Goal: Find specific page/section: Find specific page/section

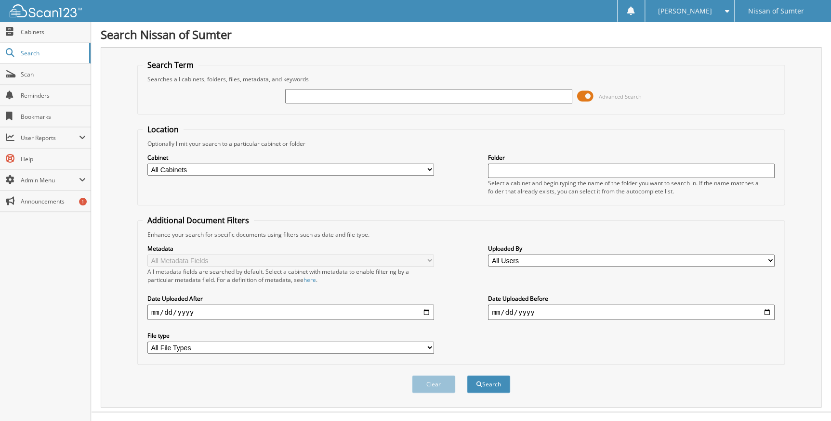
click at [589, 97] on span at bounding box center [585, 96] width 16 height 14
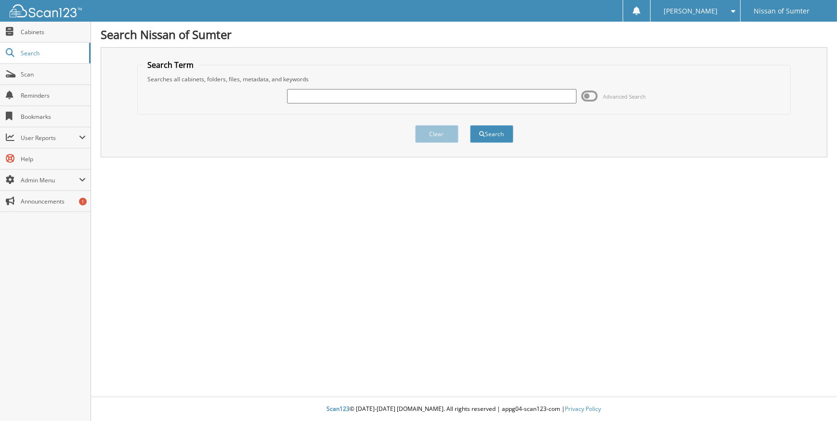
click at [438, 99] on input "text" at bounding box center [431, 96] width 289 height 14
type input "25289"
click at [473, 132] on button "Search" at bounding box center [491, 134] width 43 height 18
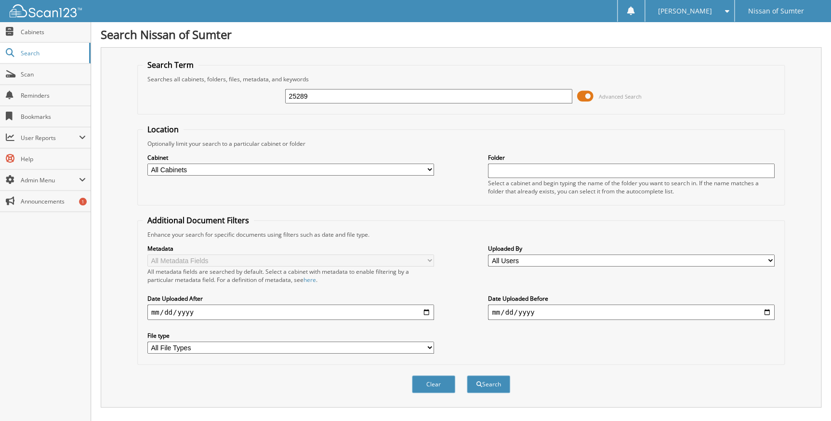
click at [589, 93] on span at bounding box center [585, 96] width 16 height 14
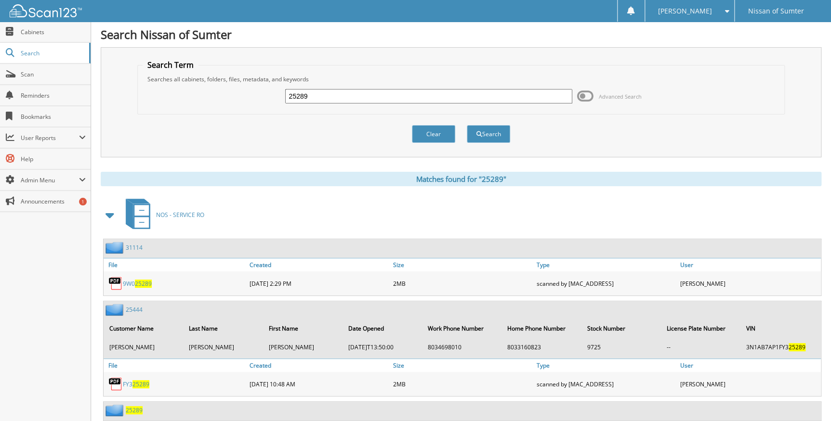
click at [333, 95] on input "25289" at bounding box center [428, 96] width 287 height 14
click at [467, 125] on button "Search" at bounding box center [488, 134] width 43 height 18
type input "22808."
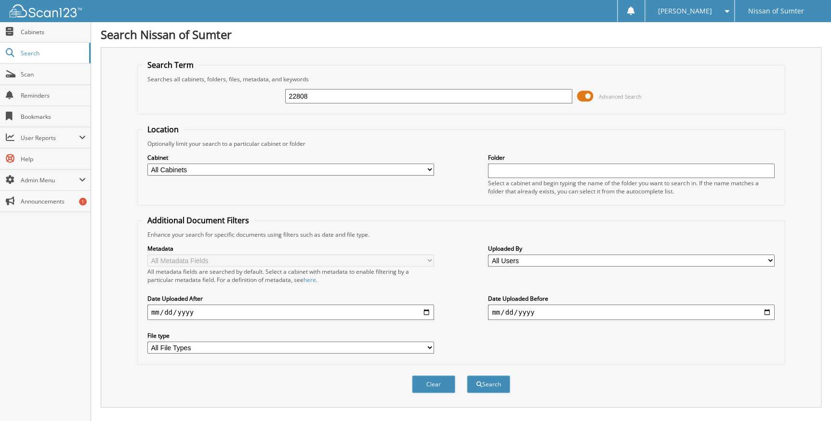
click at [332, 96] on input "22808" at bounding box center [428, 96] width 287 height 14
click at [588, 99] on span at bounding box center [585, 96] width 16 height 14
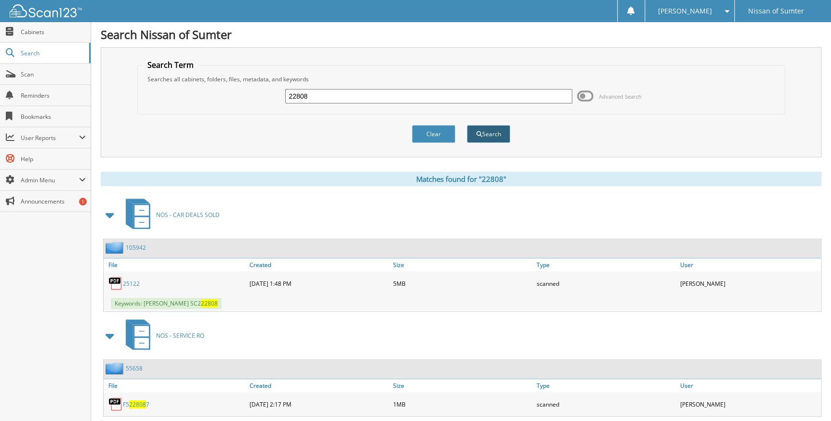
click at [490, 135] on button "Search" at bounding box center [488, 134] width 43 height 18
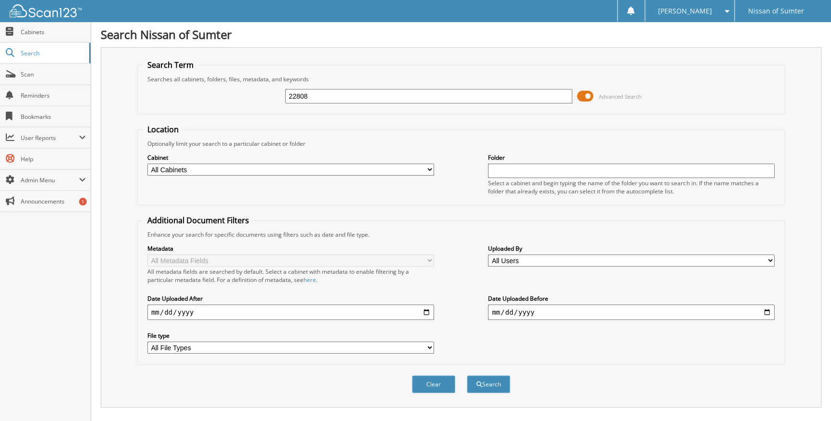
click at [588, 96] on span at bounding box center [585, 96] width 16 height 14
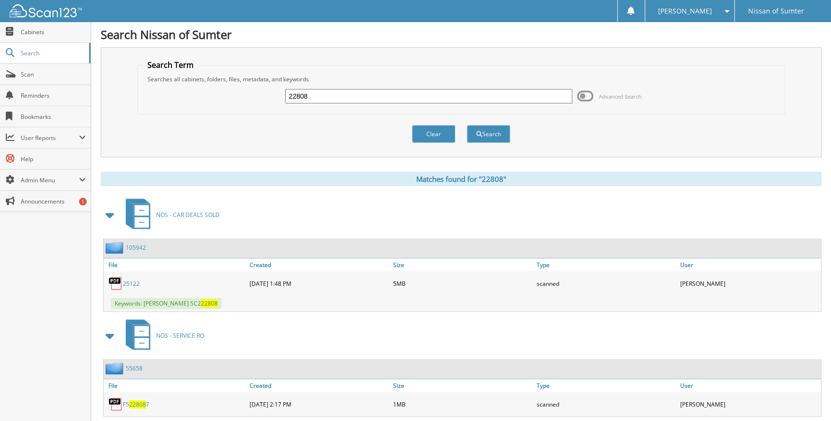
click at [291, 96] on input "22808" at bounding box center [428, 96] width 287 height 14
type input "222808"
click at [491, 135] on button "Search" at bounding box center [488, 134] width 43 height 18
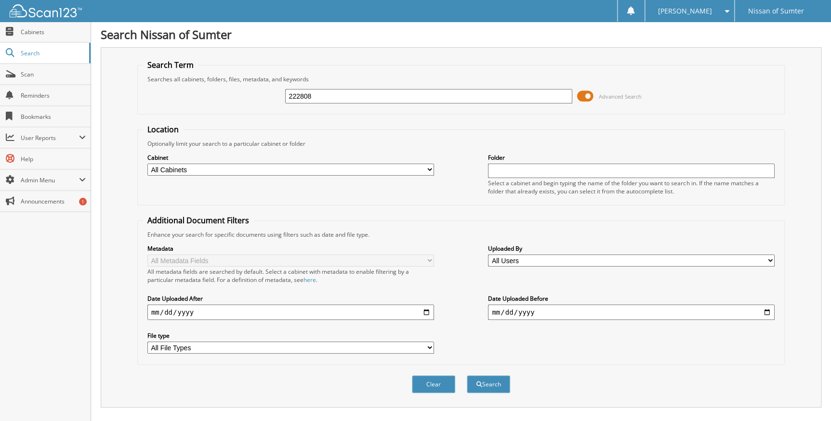
click at [589, 95] on span at bounding box center [585, 96] width 16 height 14
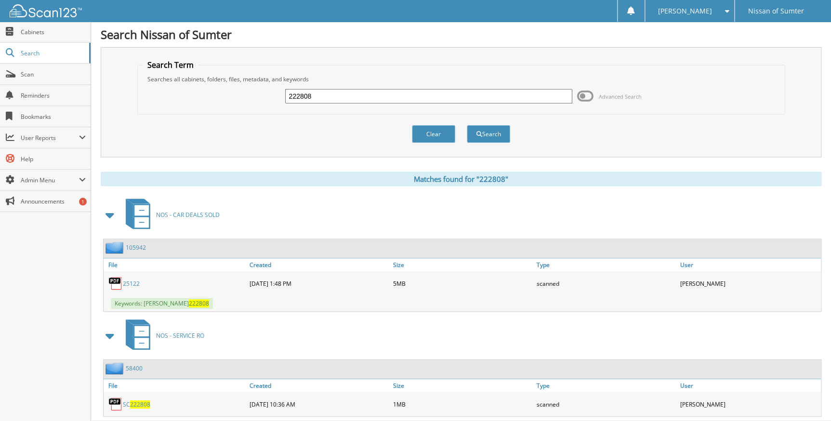
click at [136, 280] on link "25122" at bounding box center [131, 284] width 17 height 8
